Goal: Task Accomplishment & Management: Manage account settings

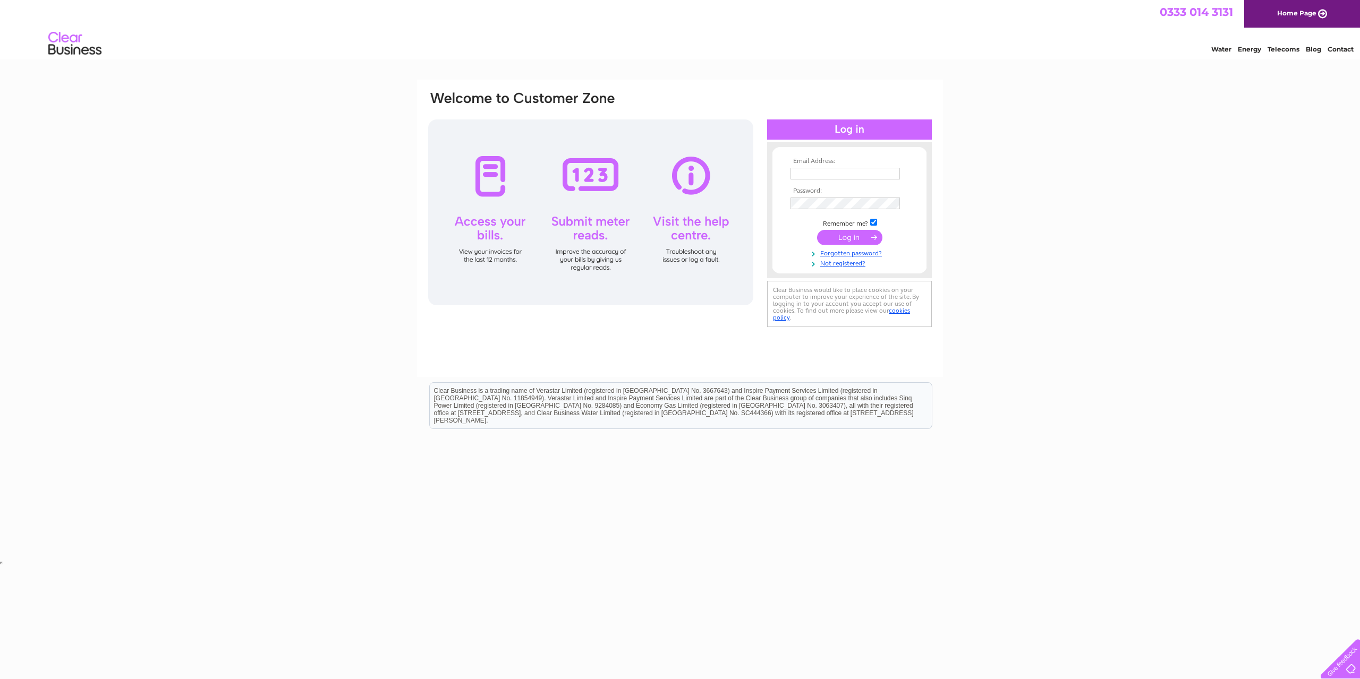
type input "[PERSON_NAME][EMAIL_ADDRESS][PERSON_NAME][DOMAIN_NAME]"
click at [846, 238] on input "submit" at bounding box center [849, 237] width 65 height 15
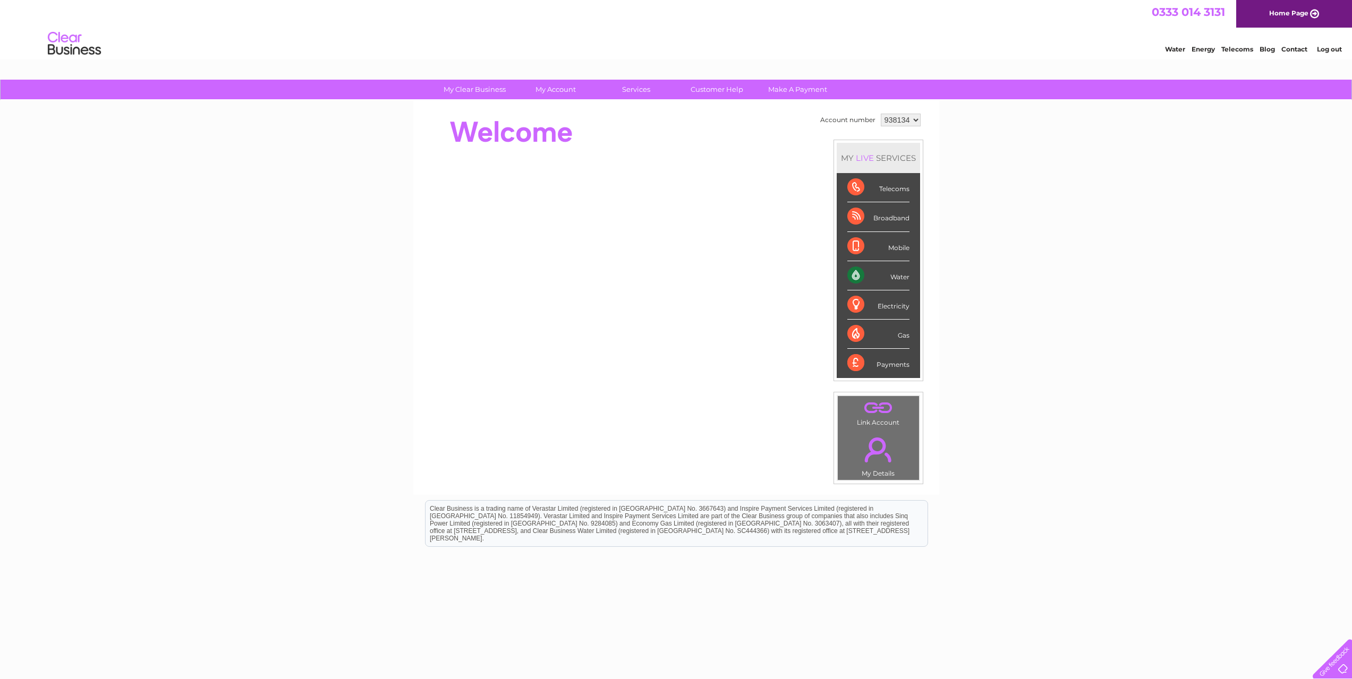
click at [899, 280] on div "Water" at bounding box center [878, 275] width 62 height 29
click at [865, 277] on div "Water" at bounding box center [878, 275] width 62 height 29
click at [550, 109] on link "Bills and Payments" at bounding box center [560, 110] width 88 height 21
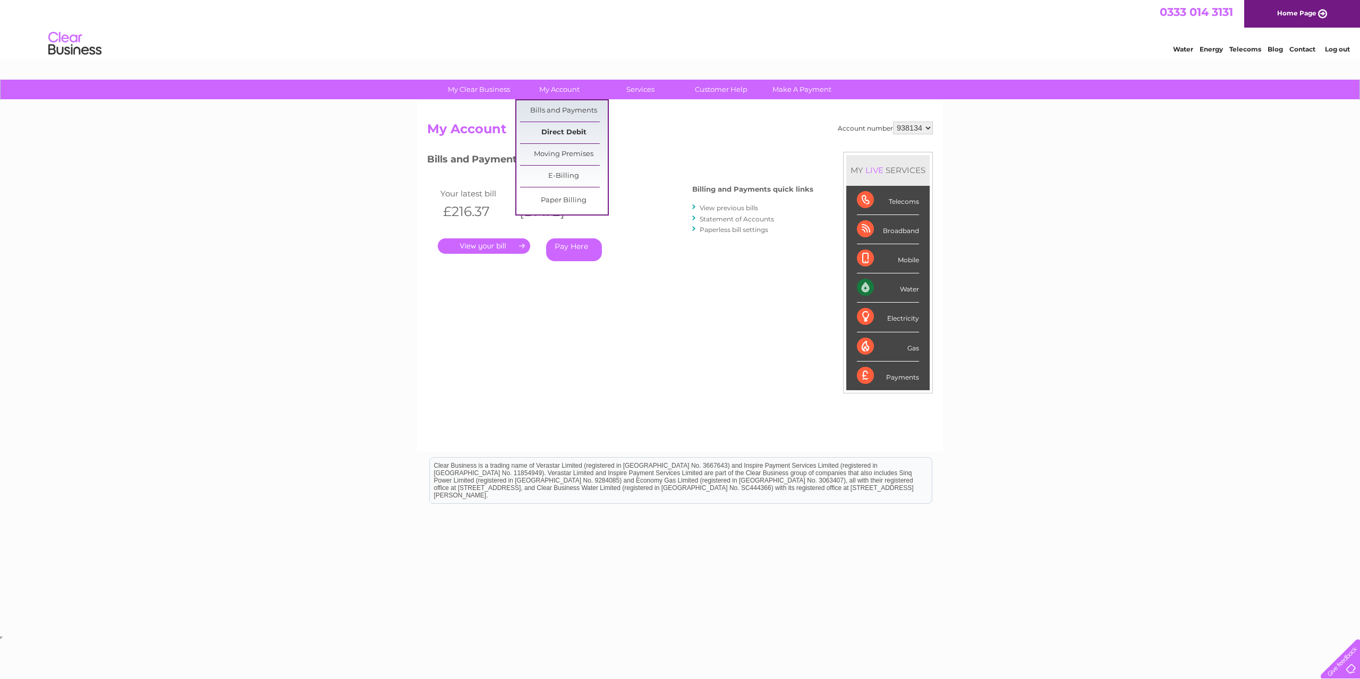
click at [569, 132] on link "Direct Debit" at bounding box center [564, 132] width 88 height 21
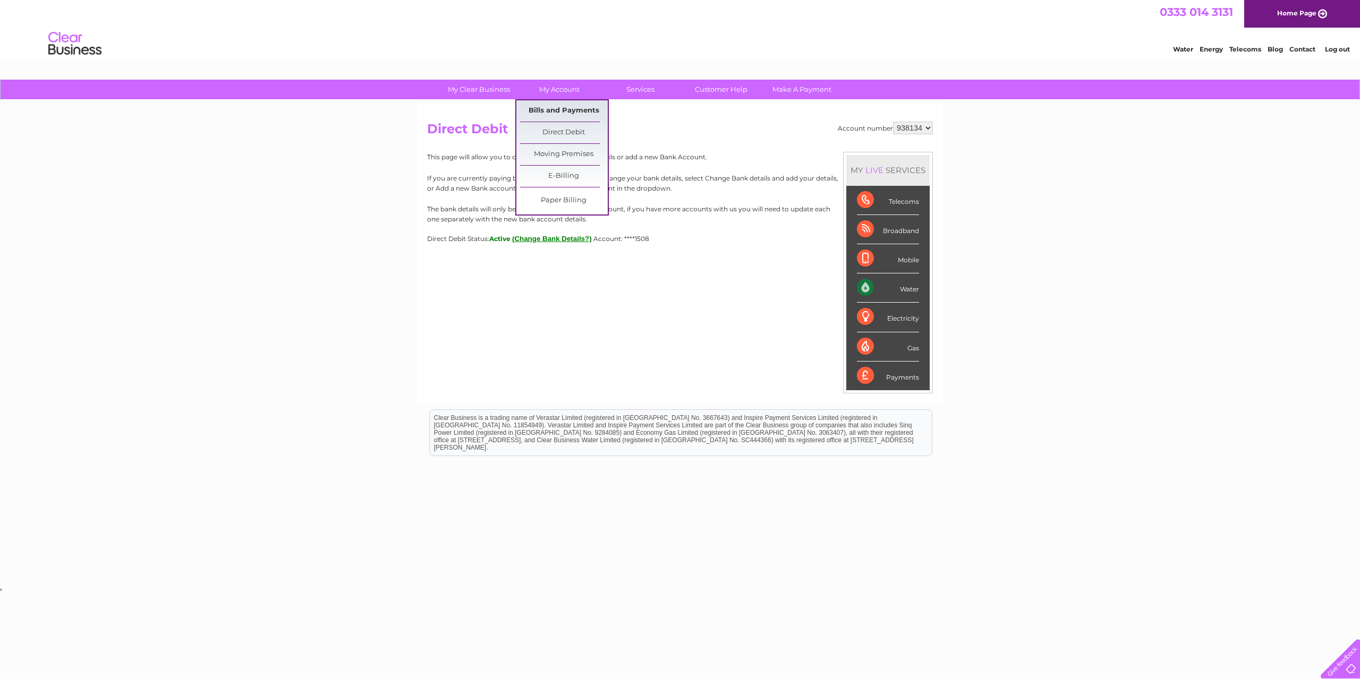
click at [548, 106] on link "Bills and Payments" at bounding box center [564, 110] width 88 height 21
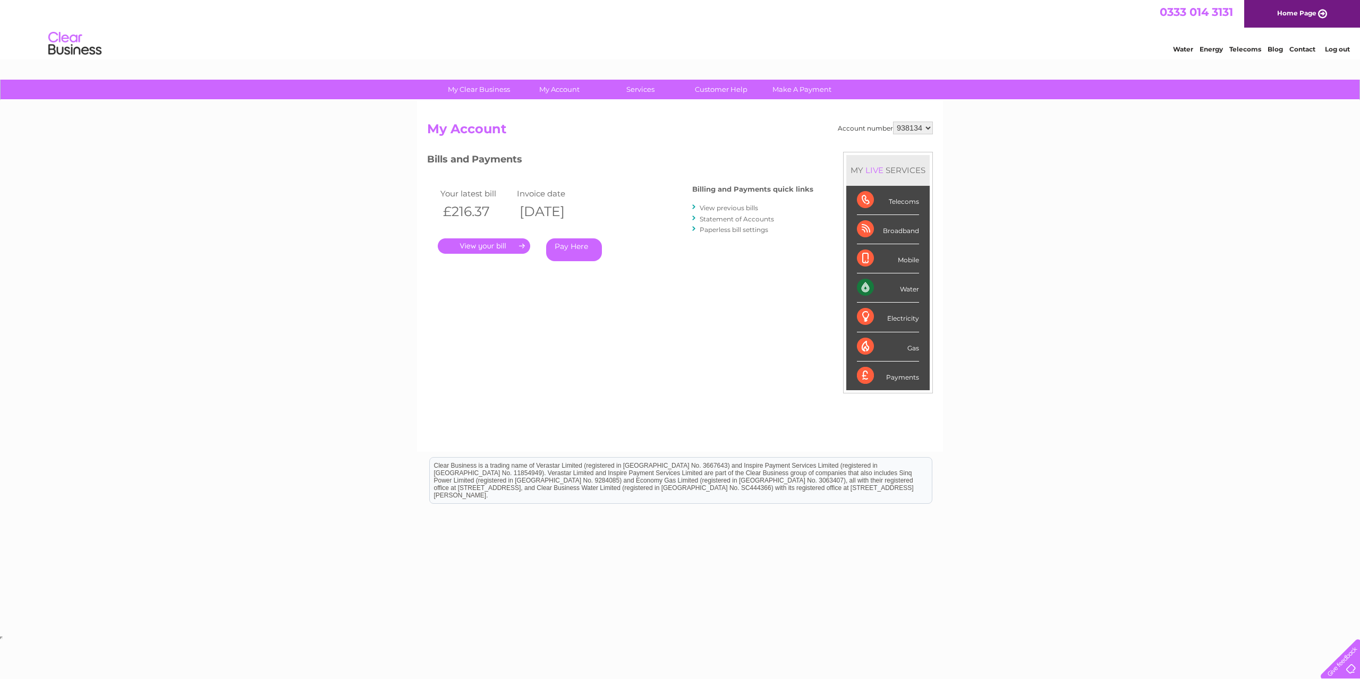
click at [494, 242] on link "." at bounding box center [484, 246] width 92 height 15
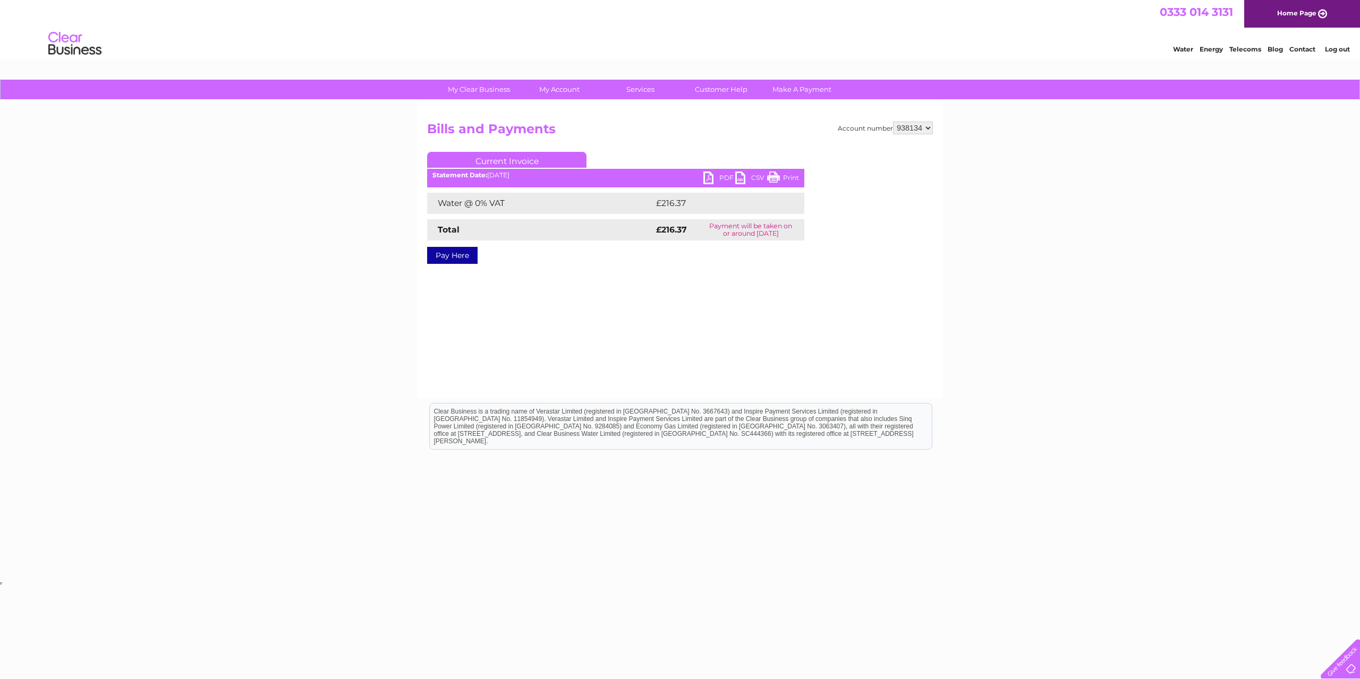
click at [718, 173] on link "PDF" at bounding box center [719, 179] width 32 height 15
